Goal: Find specific fact: Find contact information

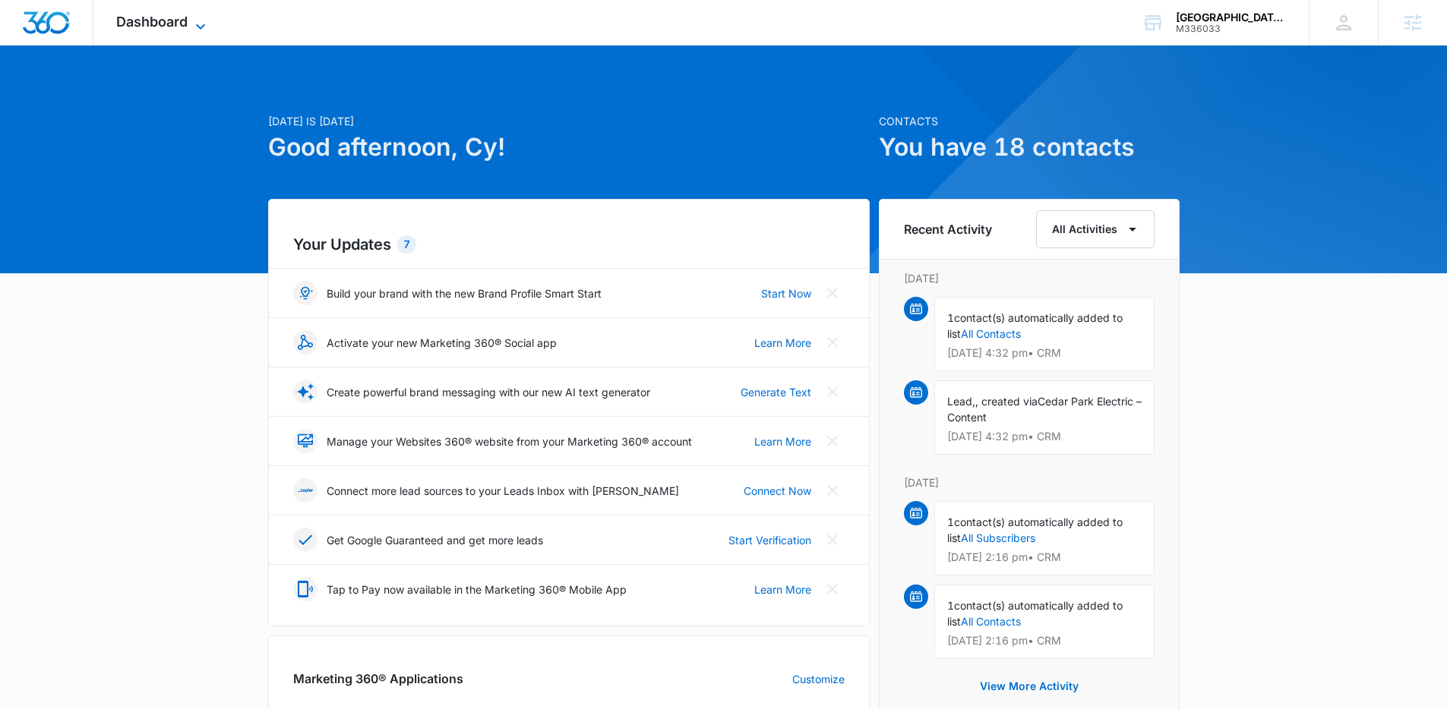
click at [174, 21] on span "Dashboard" at bounding box center [151, 22] width 71 height 16
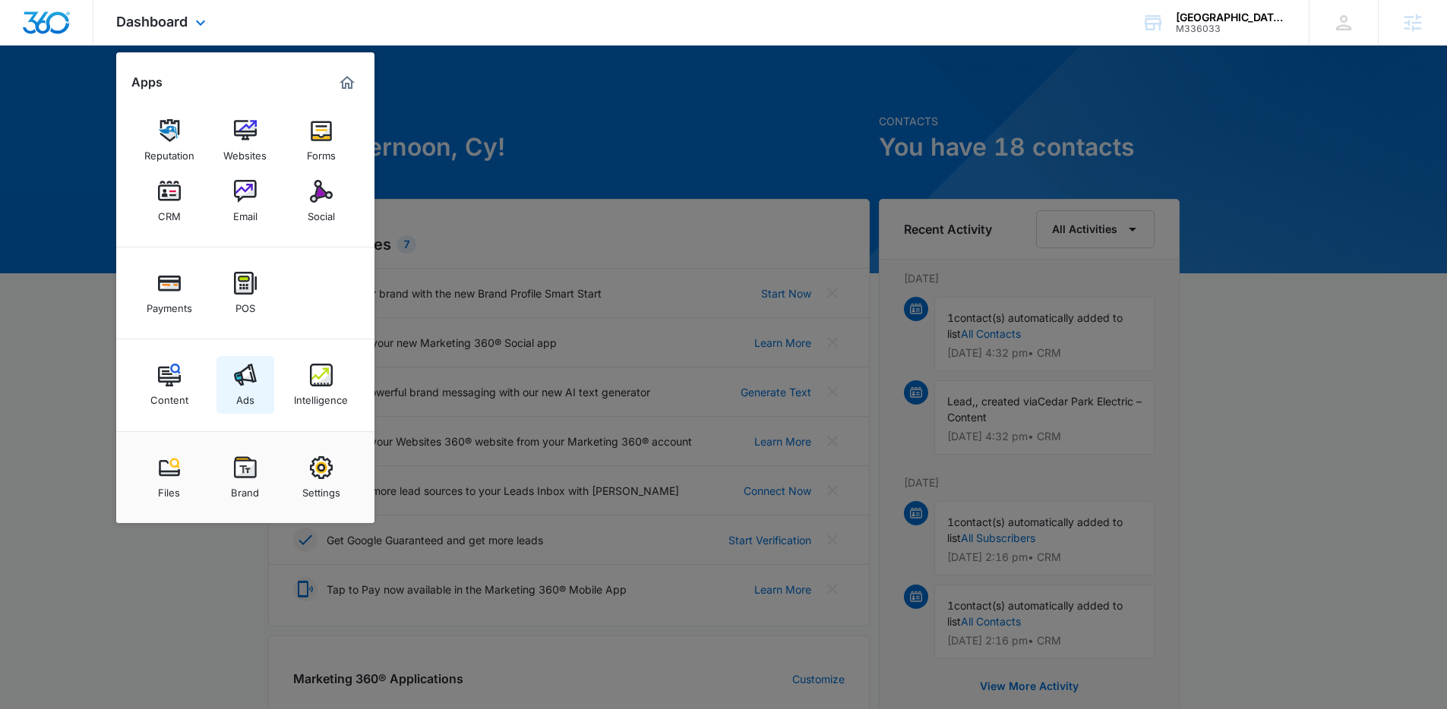
click at [247, 390] on div "Ads" at bounding box center [245, 397] width 18 height 20
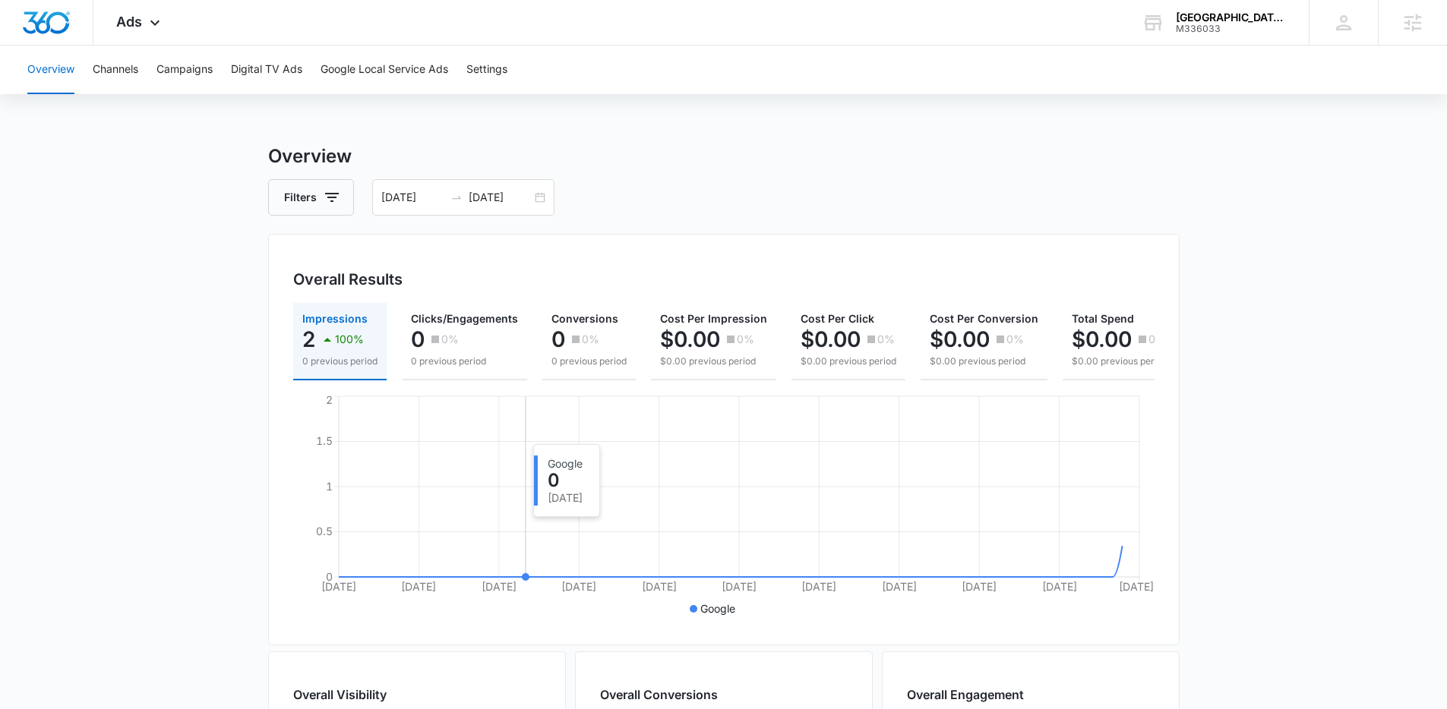
scroll to position [10, 0]
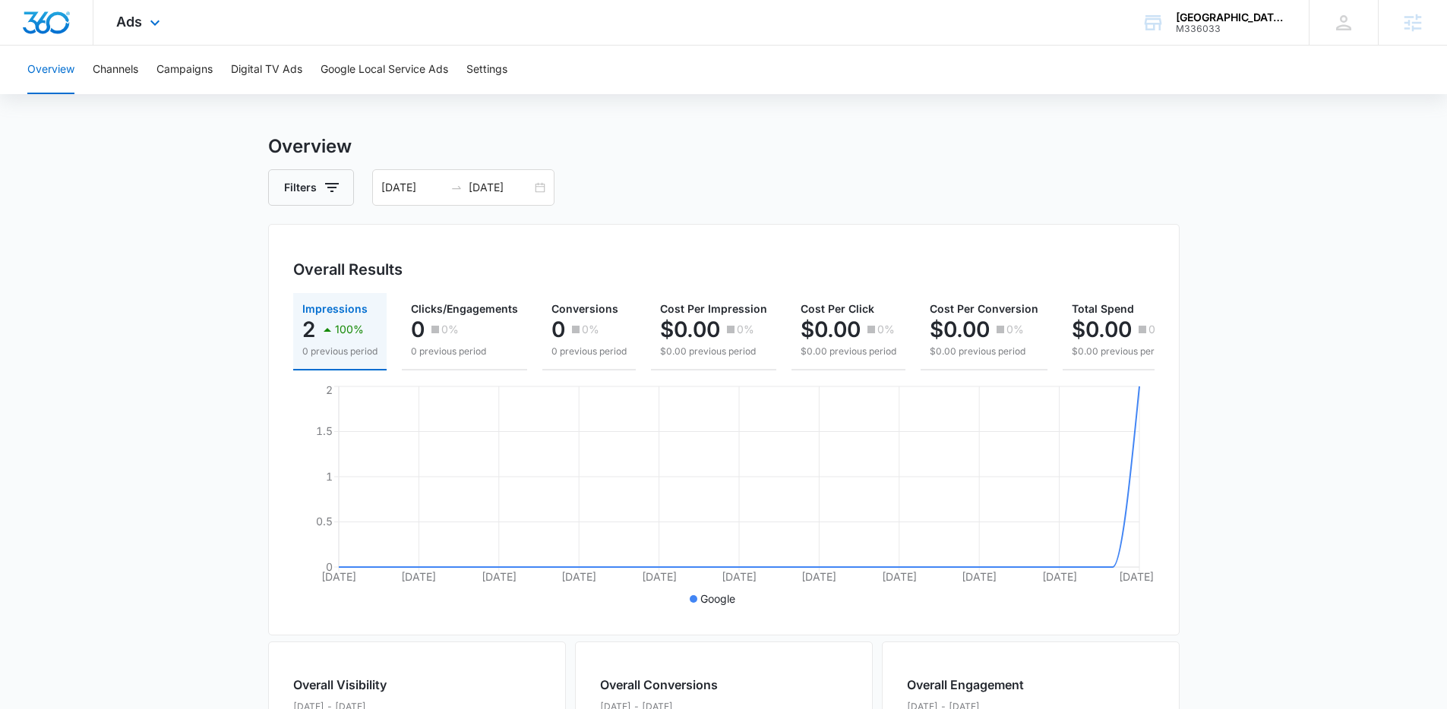
click at [165, 21] on div "Ads Apps Reputation Websites Forms CRM Email Social Payments POS Content Ads In…" at bounding box center [139, 22] width 93 height 45
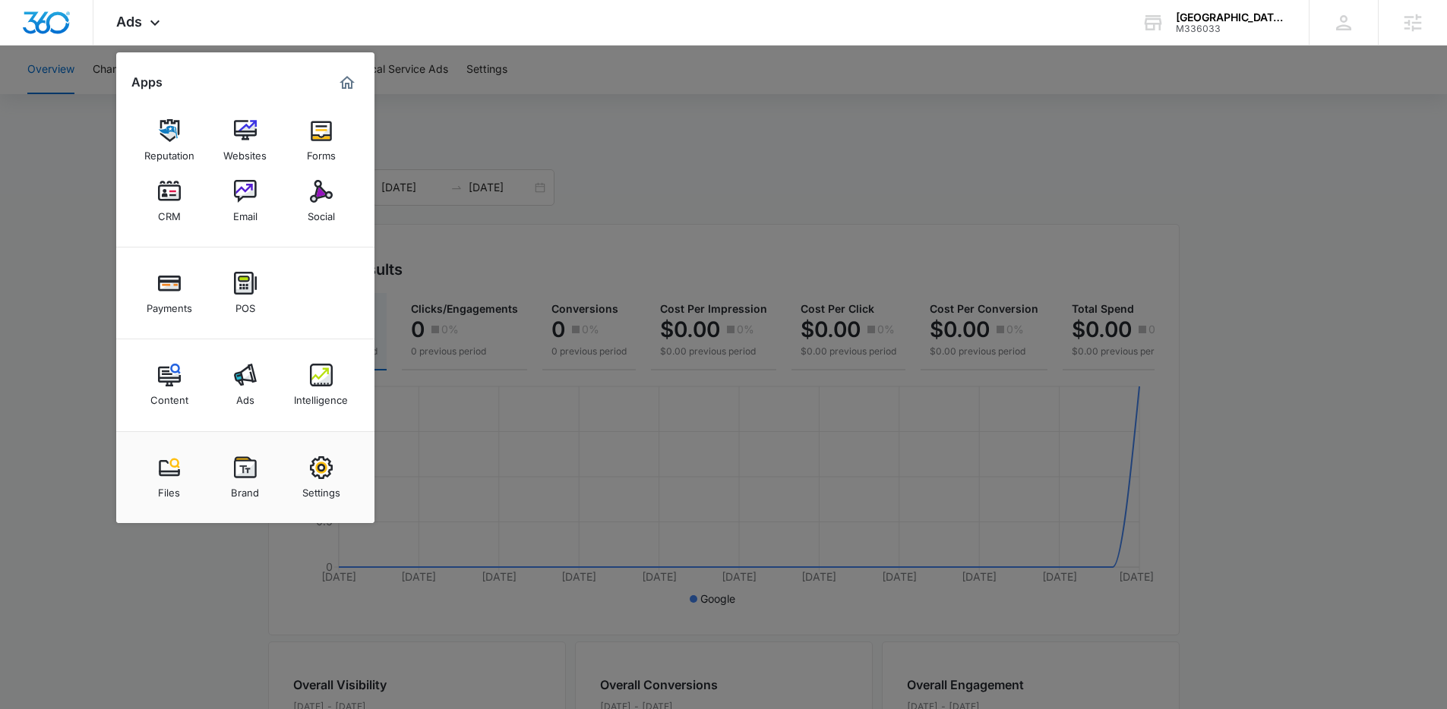
click at [476, 200] on div at bounding box center [723, 354] width 1447 height 709
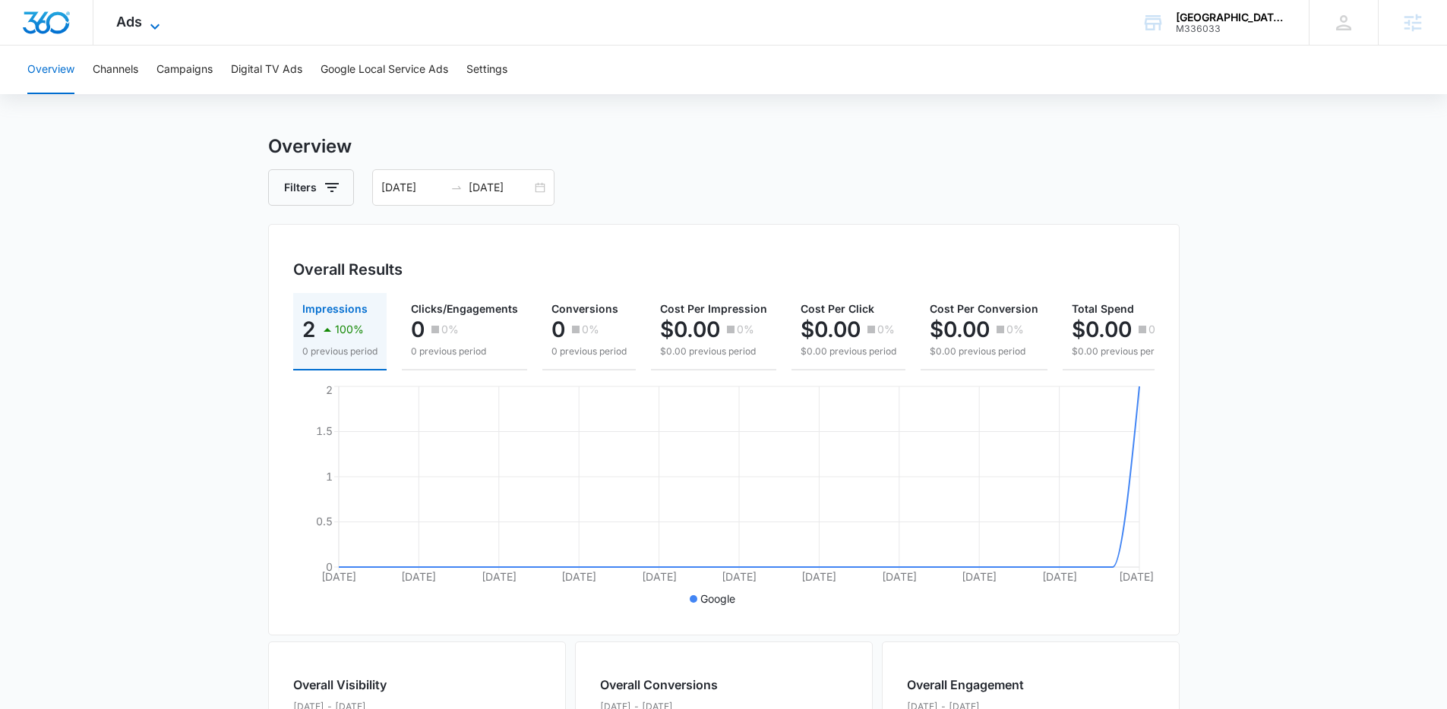
click at [138, 24] on span "Ads" at bounding box center [129, 22] width 26 height 16
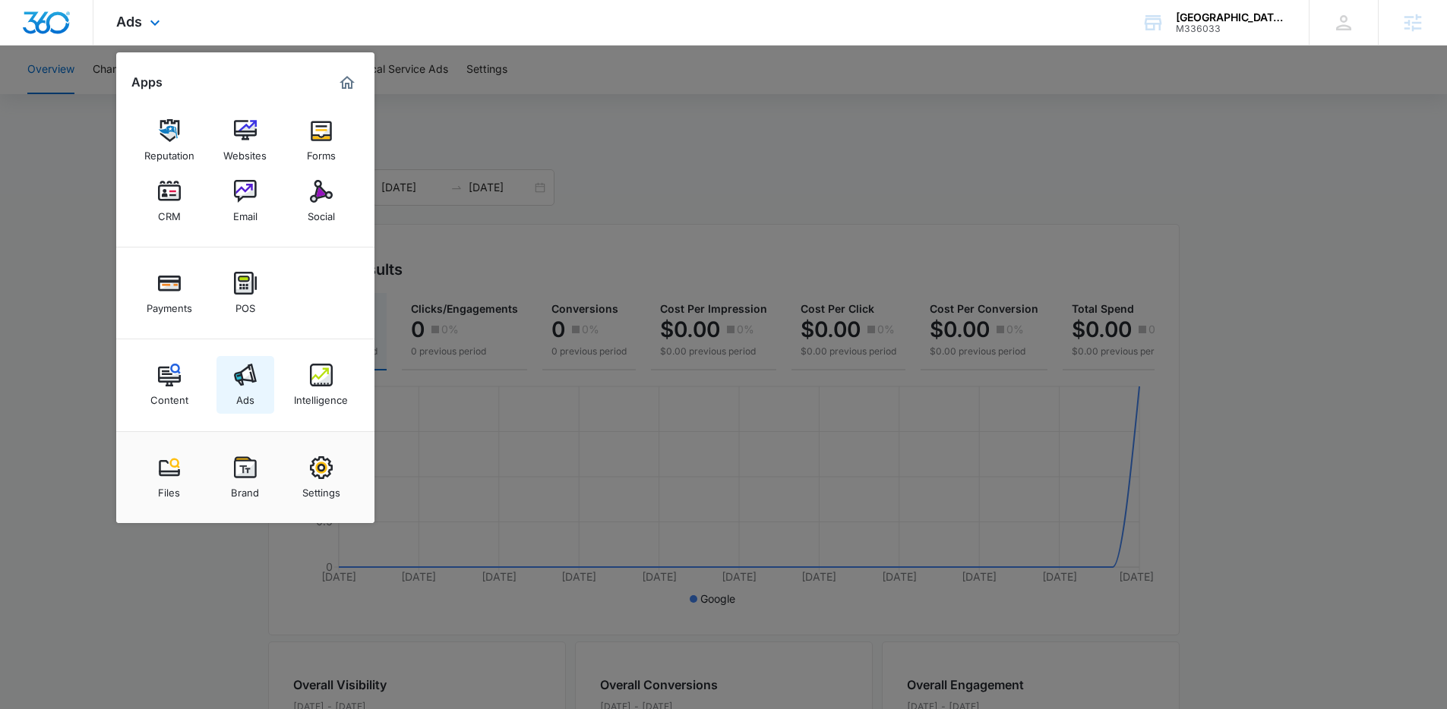
click at [248, 383] on img at bounding box center [245, 375] width 23 height 23
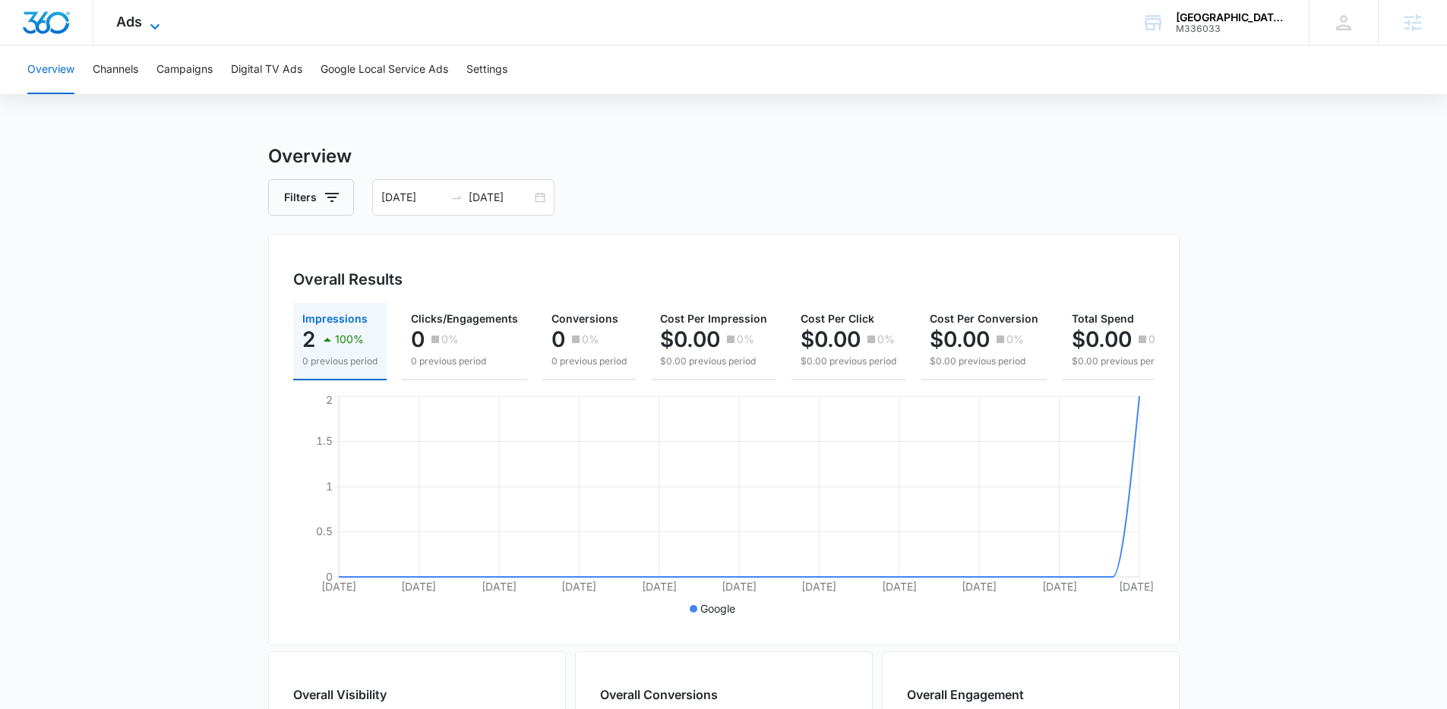
click at [139, 19] on span "Ads" at bounding box center [129, 22] width 26 height 16
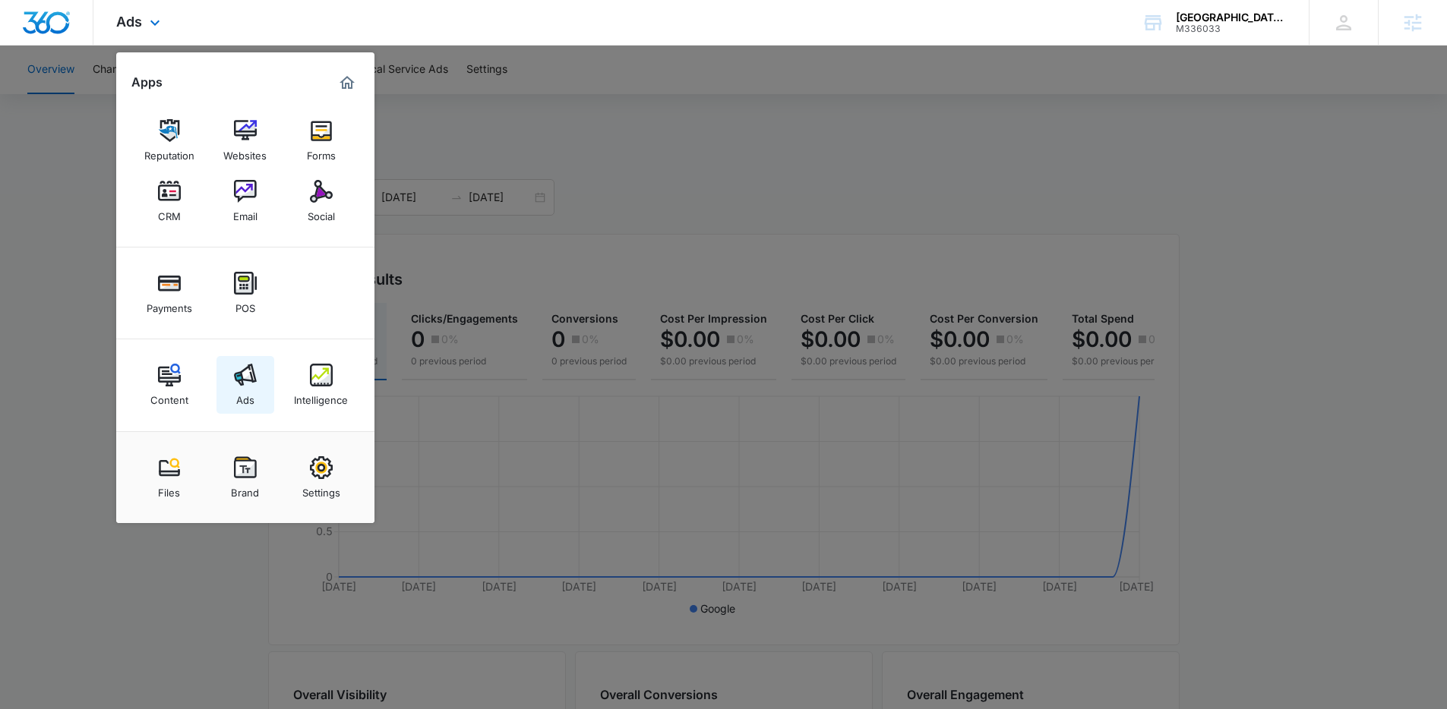
click at [256, 376] on link "Ads" at bounding box center [245, 385] width 58 height 58
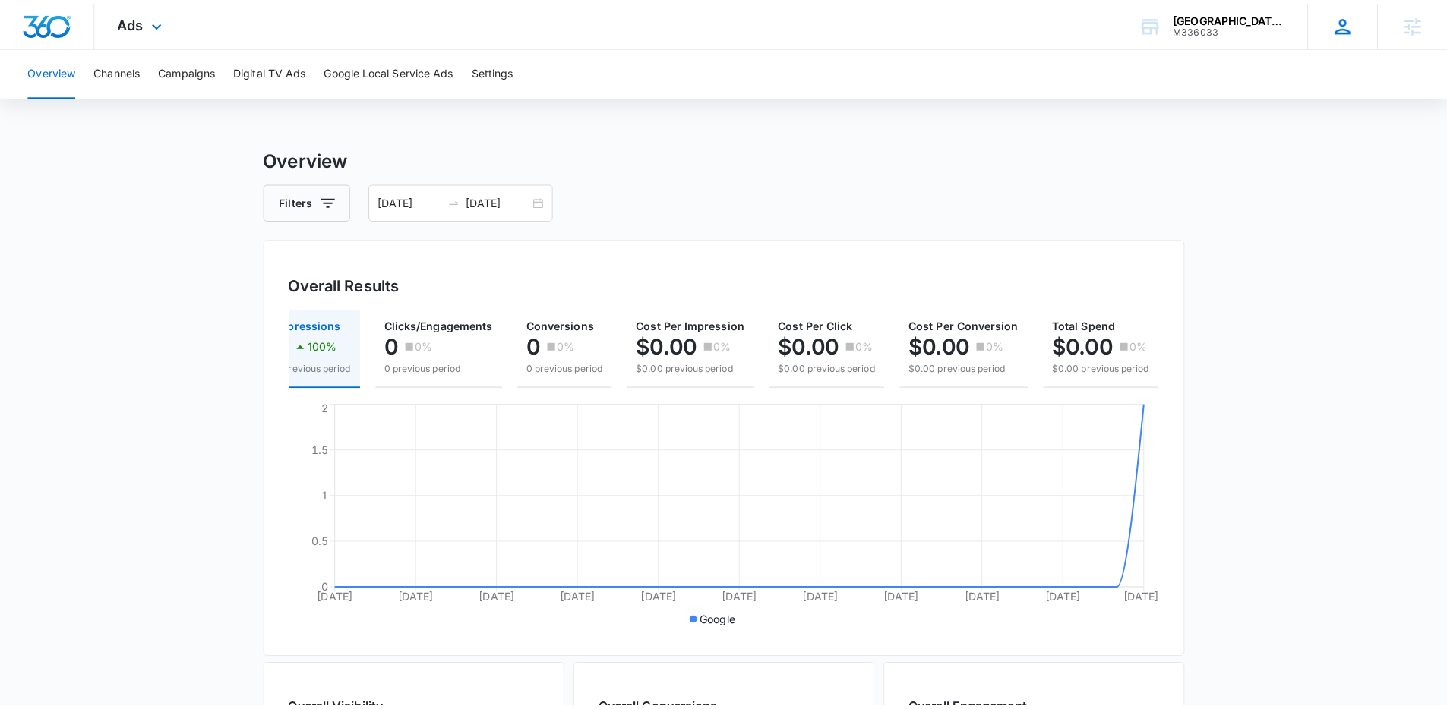
scroll to position [0, 23]
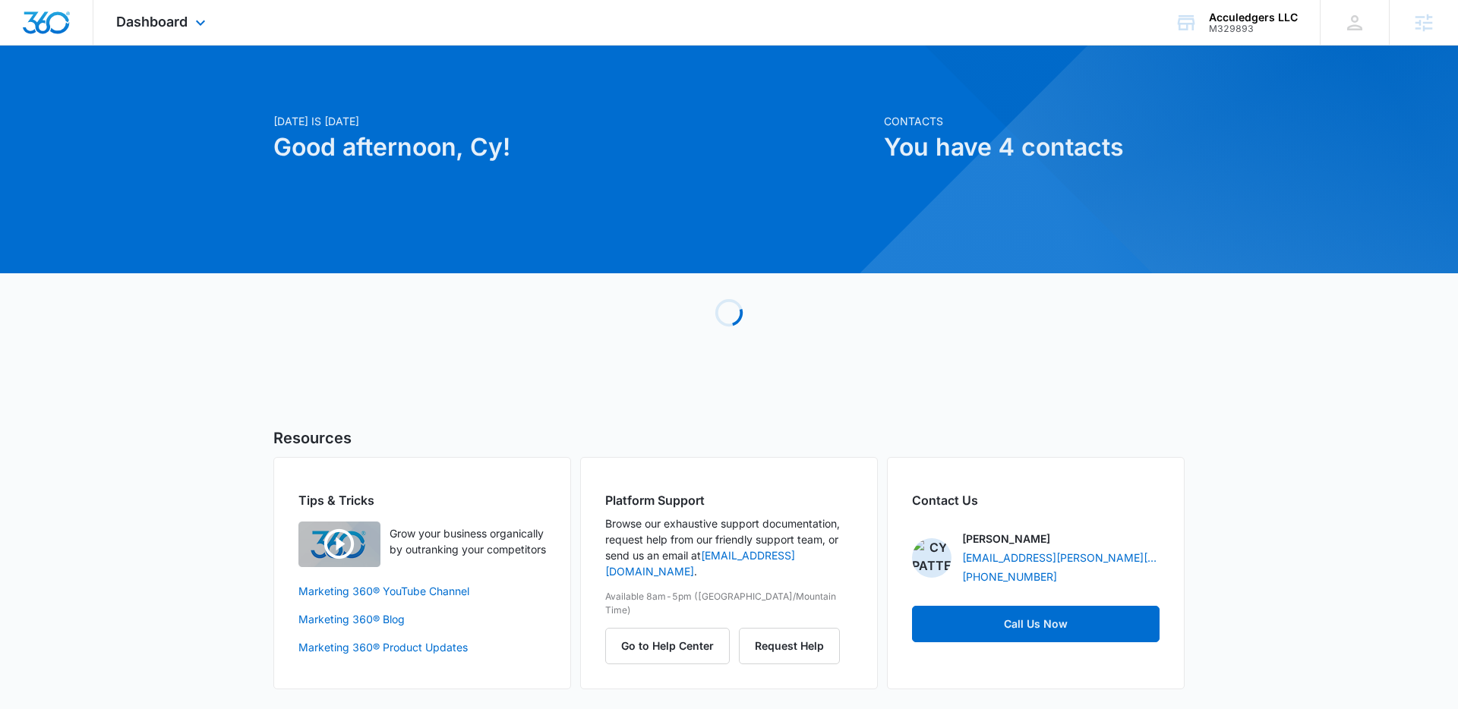
click at [144, 33] on div "Dashboard Apps Reputation Websites Forms CRM Email Social Shop Payments POS Con…" at bounding box center [162, 22] width 139 height 45
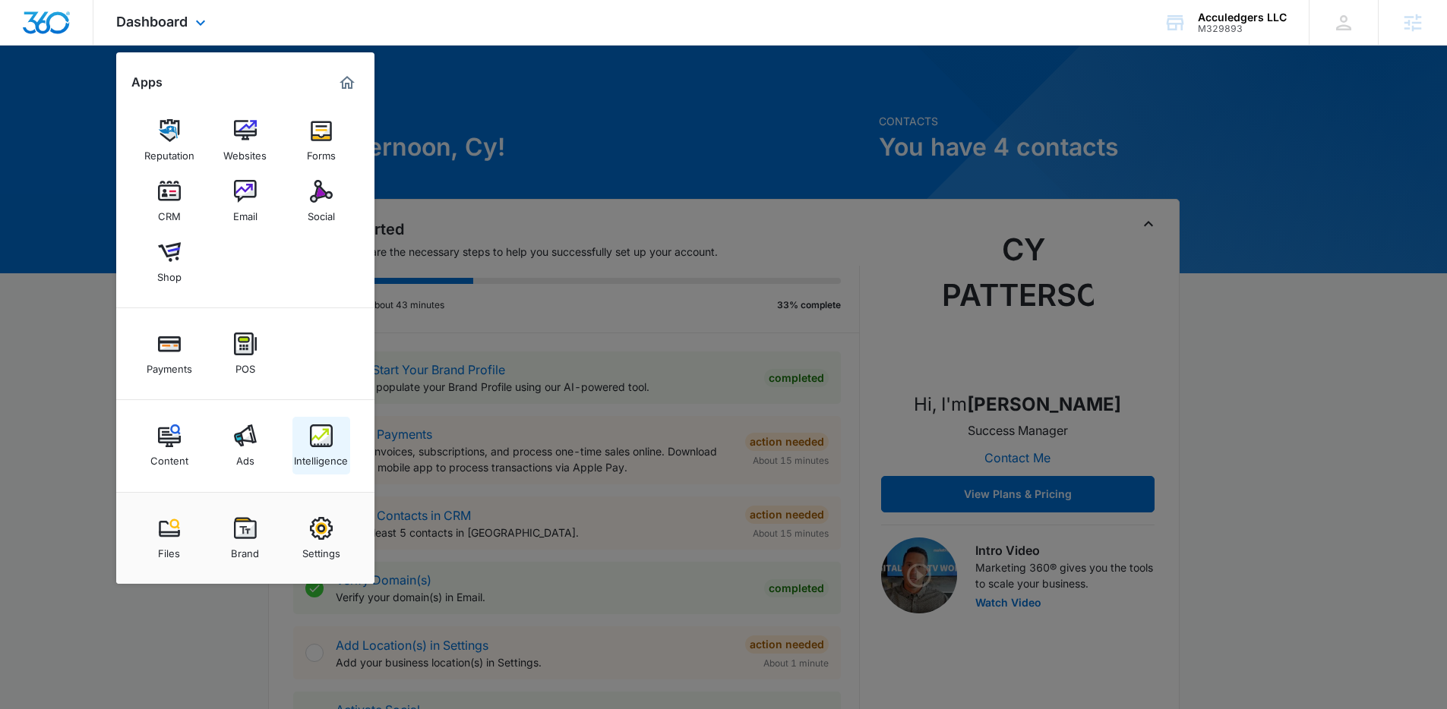
click at [317, 431] on img at bounding box center [321, 435] width 23 height 23
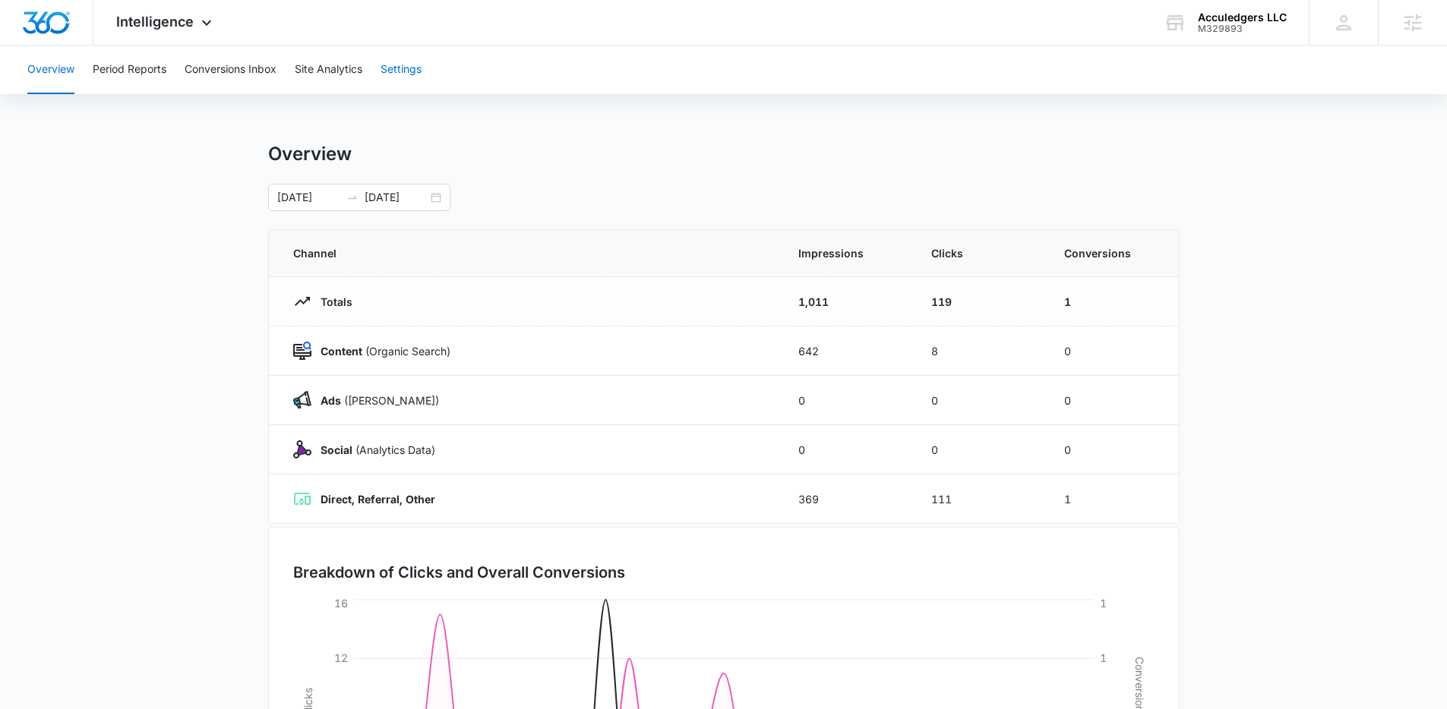
click at [403, 67] on button "Settings" at bounding box center [400, 70] width 41 height 49
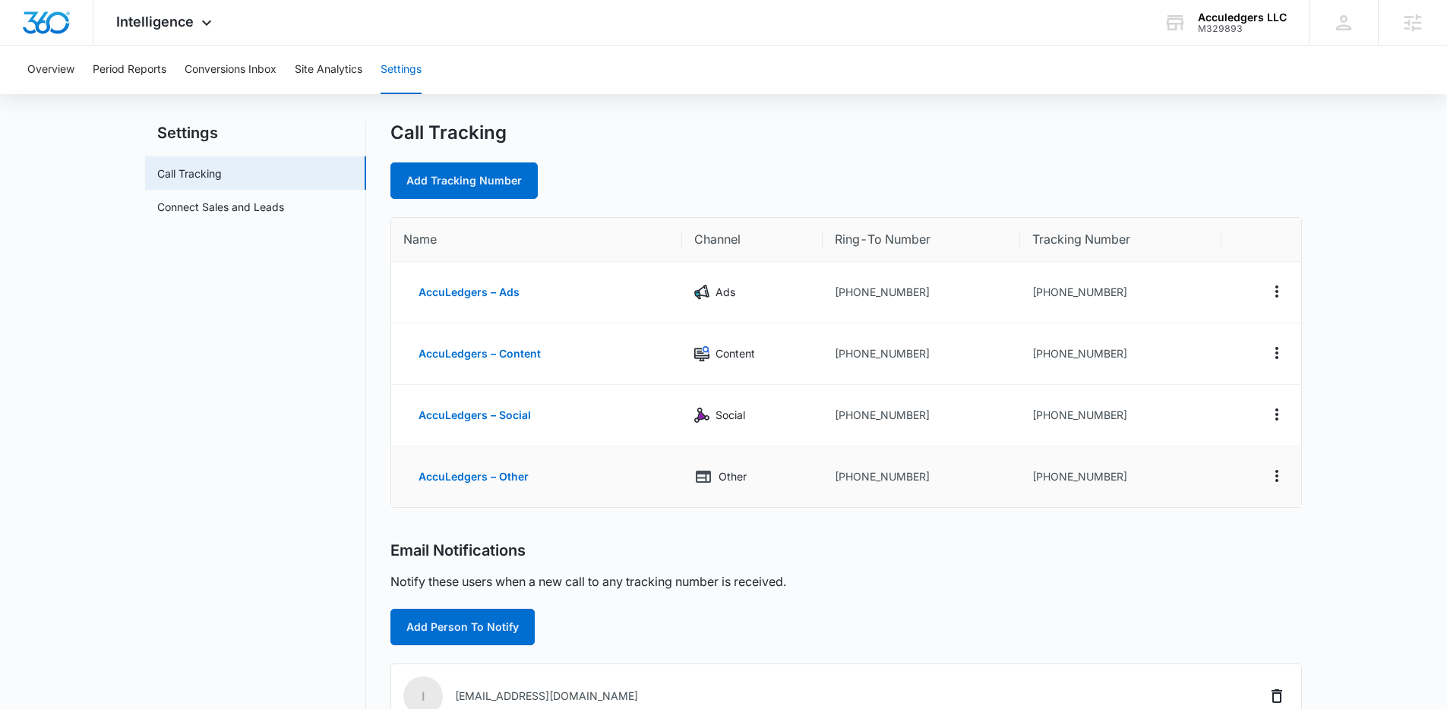
scroll to position [27, 0]
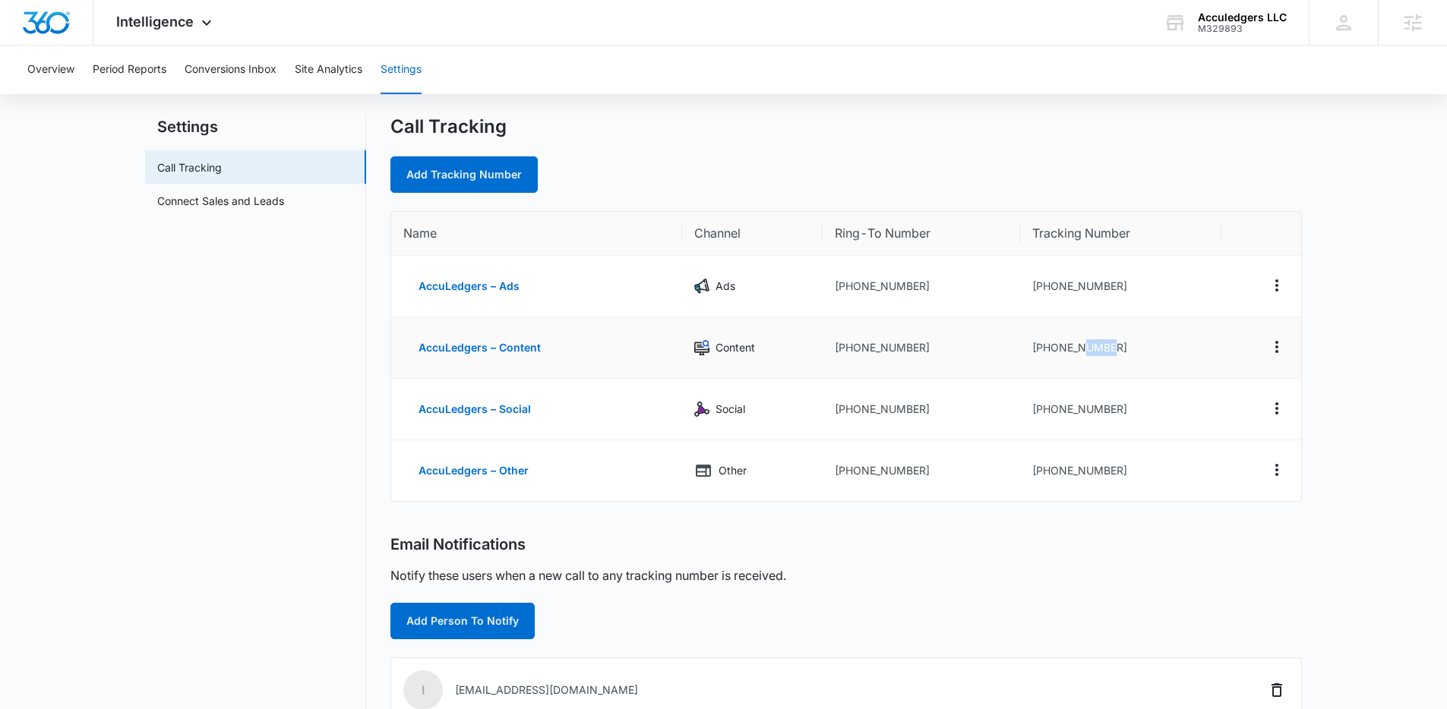
drag, startPoint x: 1120, startPoint y: 352, endPoint x: 1084, endPoint y: 351, distance: 35.7
click at [1084, 351] on td "+18336134927" at bounding box center [1120, 348] width 201 height 62
click at [1124, 345] on td "+18336134927" at bounding box center [1120, 348] width 201 height 62
drag, startPoint x: 1124, startPoint y: 347, endPoint x: 1041, endPoint y: 347, distance: 82.8
click at [1041, 347] on td "+18336134927" at bounding box center [1120, 348] width 201 height 62
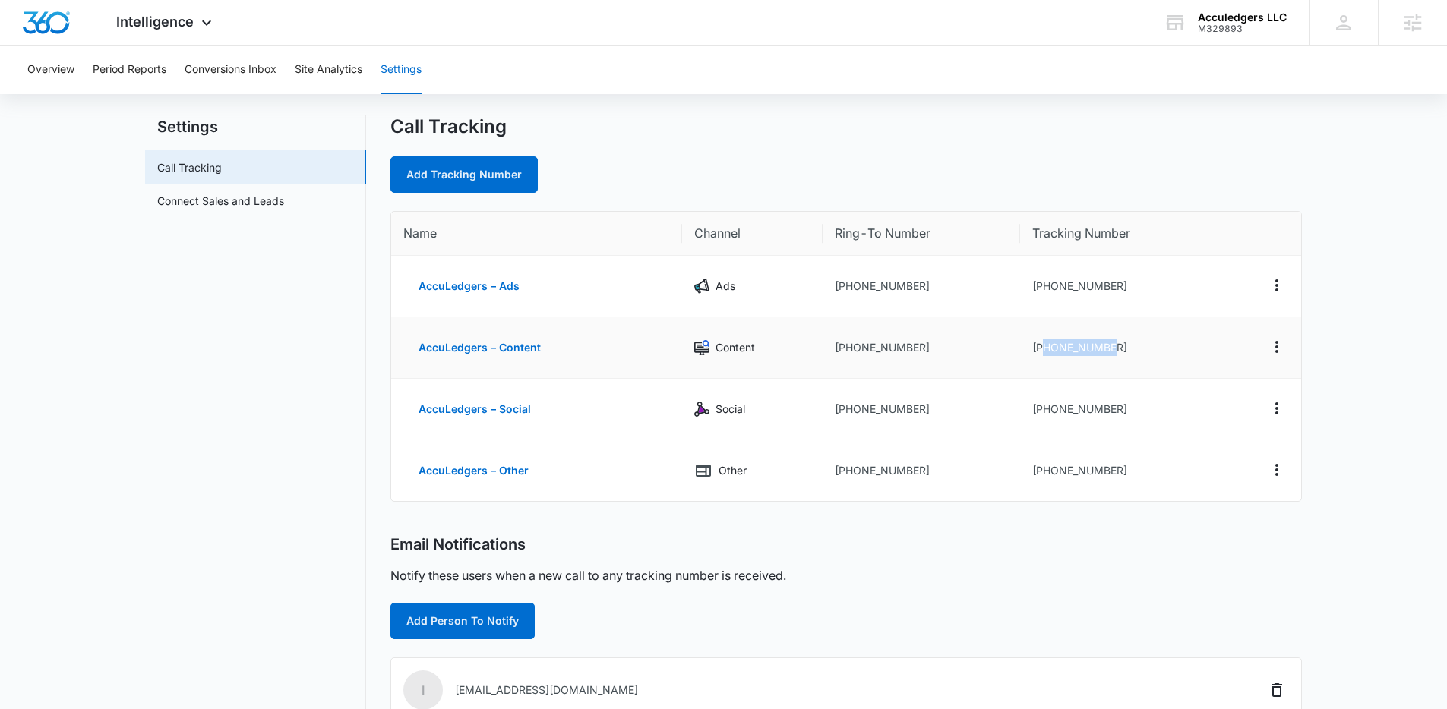
copy td "8336134927"
click at [147, 32] on div "Intelligence Apps Reputation Websites Forms CRM Email Social Shop Payments POS …" at bounding box center [165, 22] width 145 height 45
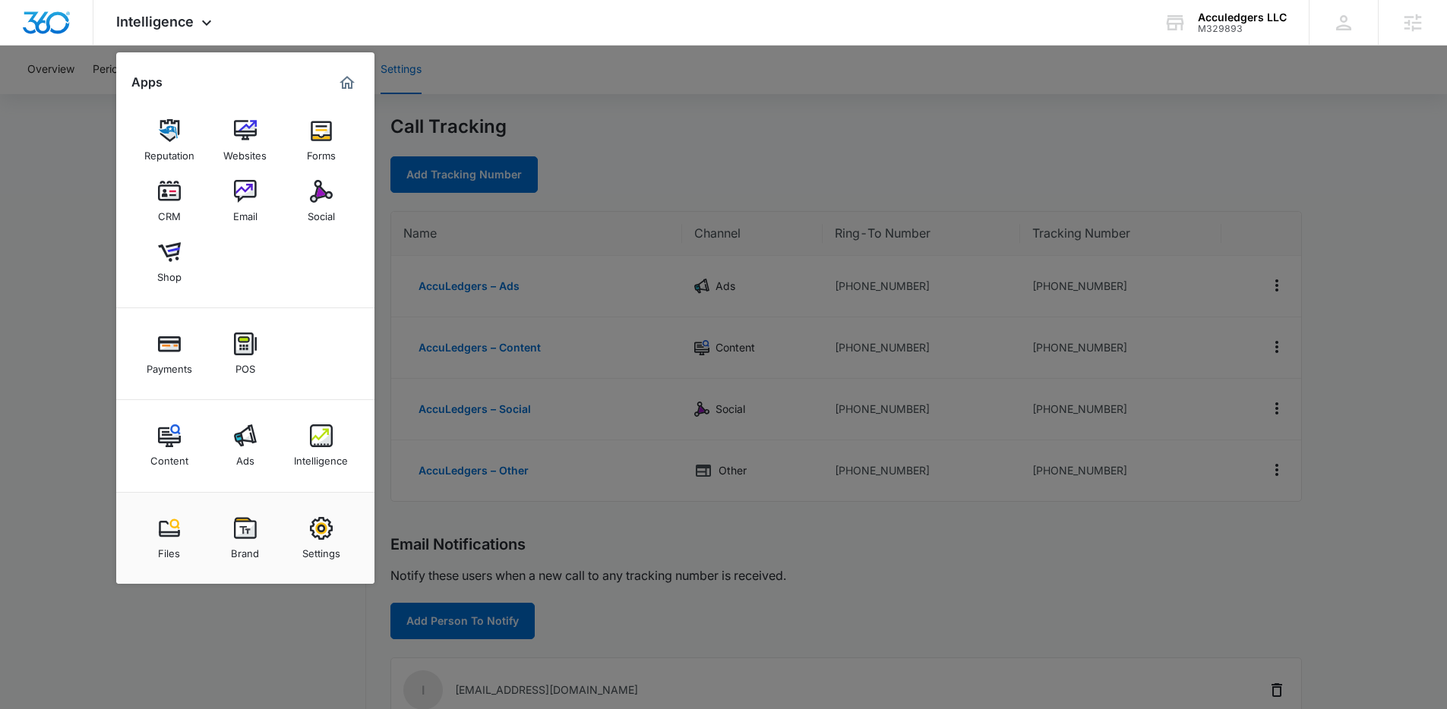
click at [576, 130] on div at bounding box center [723, 354] width 1447 height 709
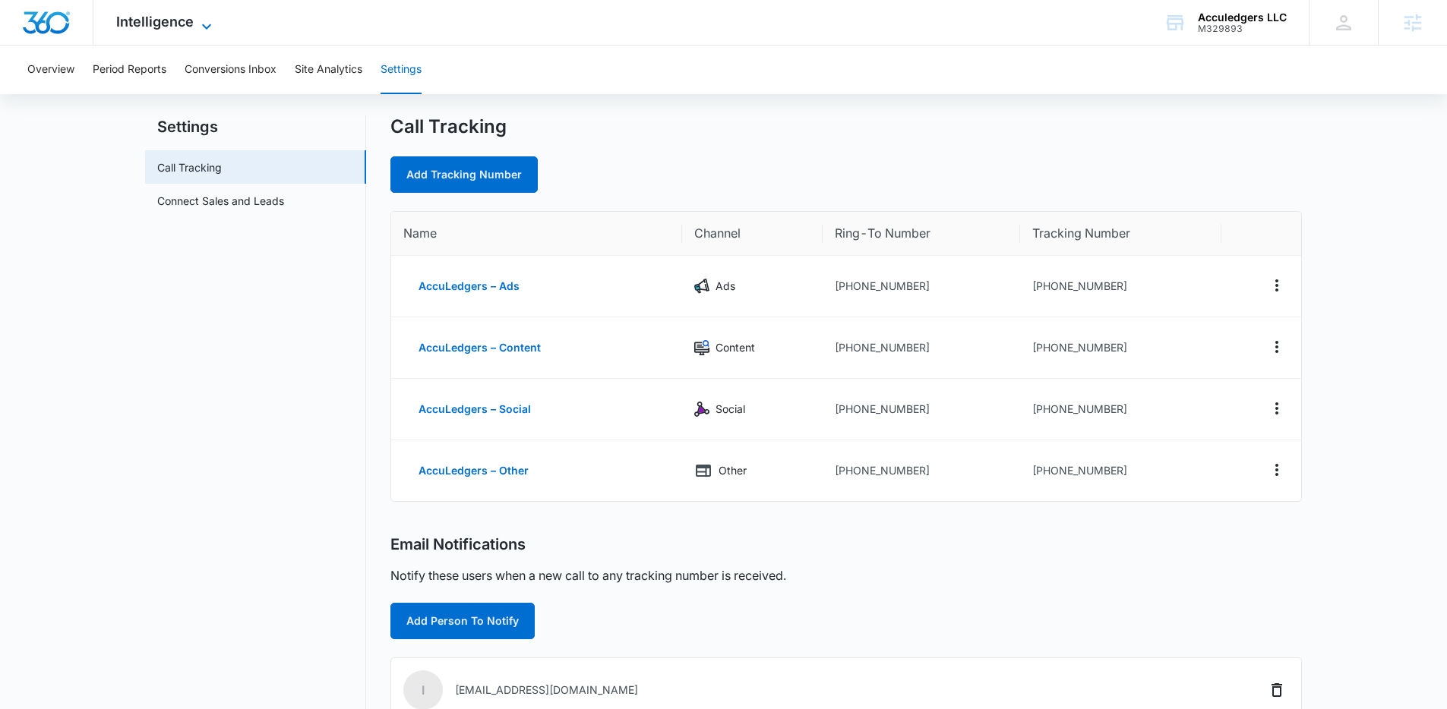
click at [177, 20] on span "Intelligence" at bounding box center [154, 22] width 77 height 16
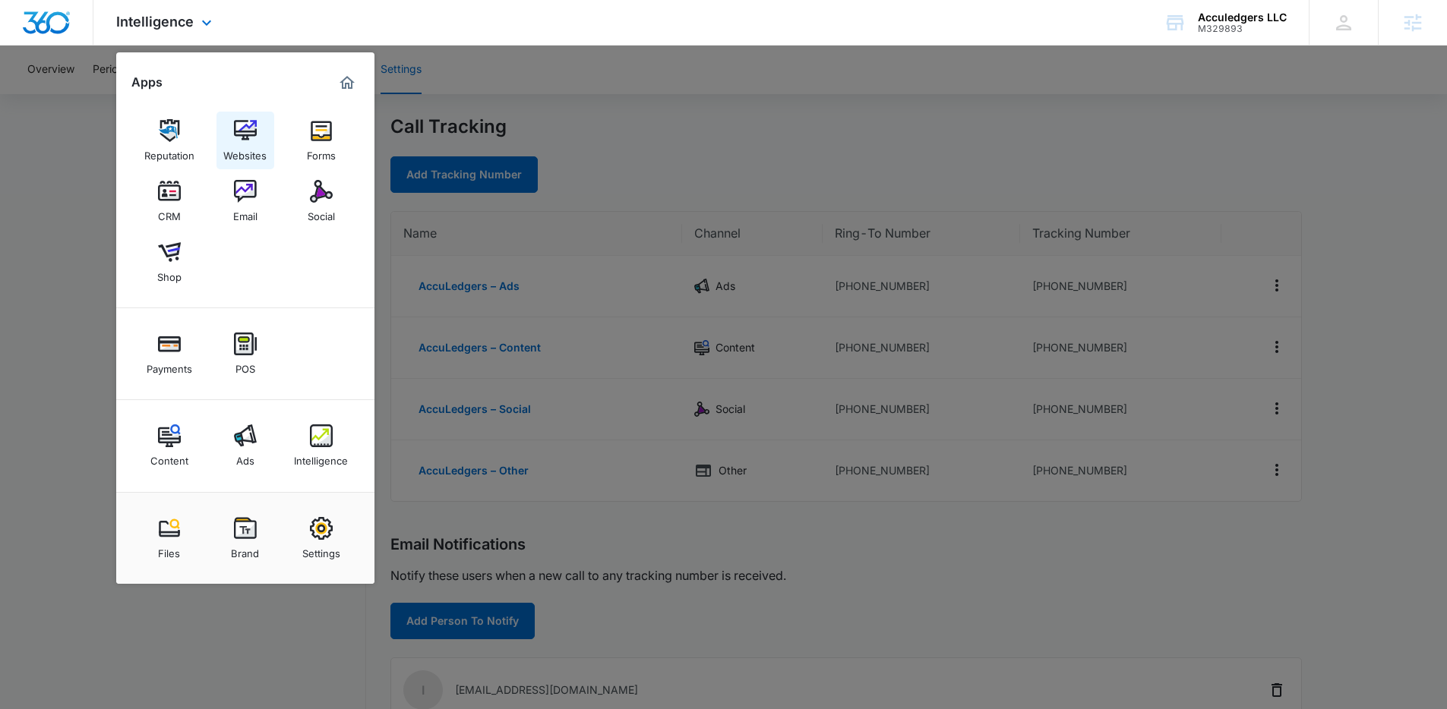
click at [238, 140] on img at bounding box center [245, 130] width 23 height 23
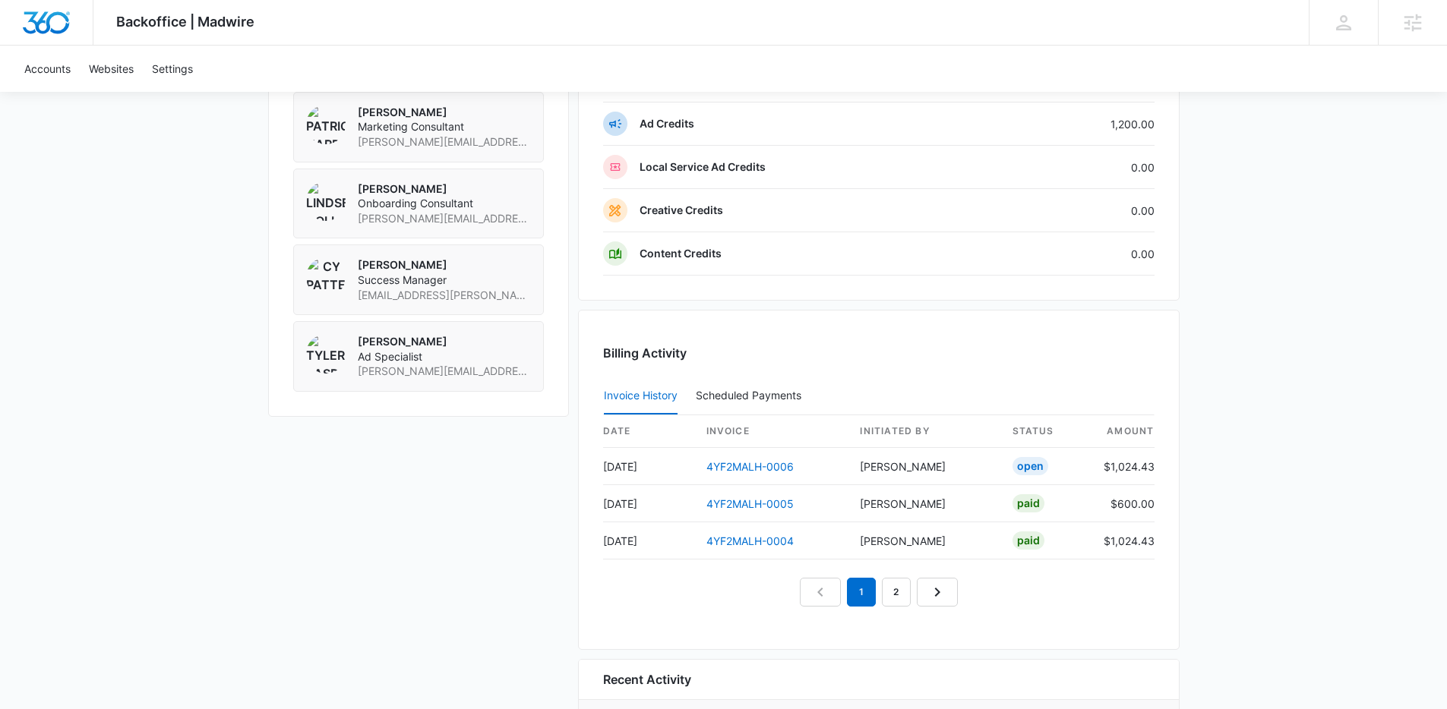
scroll to position [1425, 0]
